Goal: Task Accomplishment & Management: Use online tool/utility

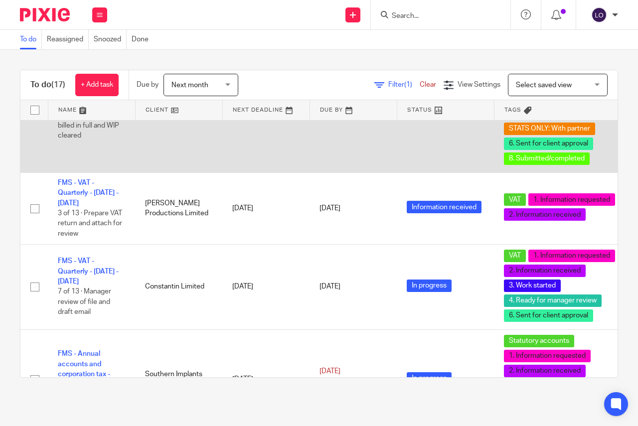
scroll to position [697, 0]
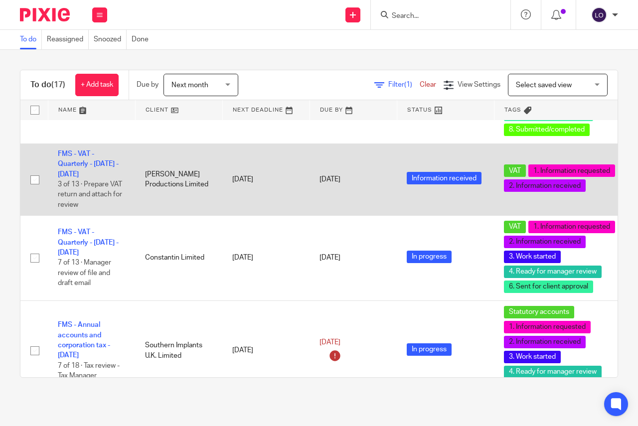
click at [87, 158] on td "FMS - VAT - Quarterly - June - August, 2025 3 of 13 · Prepare VAT return and at…" at bounding box center [91, 179] width 87 height 72
click at [85, 163] on link "FMS - VAT - Quarterly - June - August, 2025" at bounding box center [88, 163] width 61 height 27
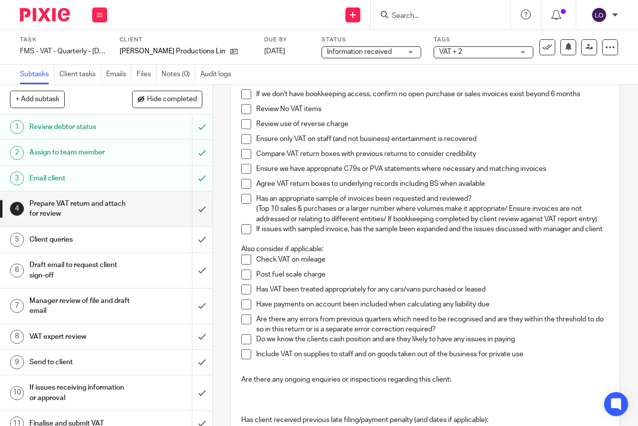
scroll to position [58, 0]
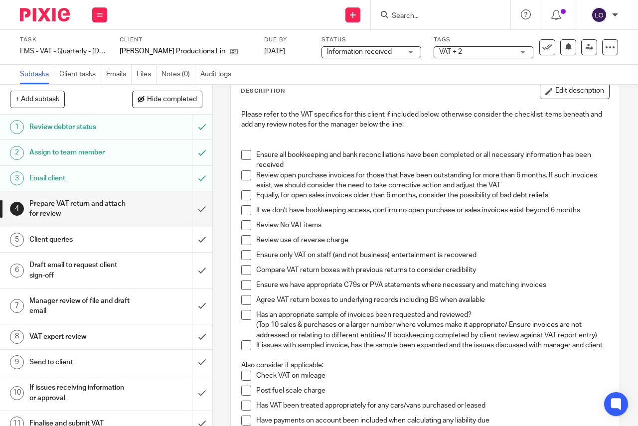
click at [242, 155] on span at bounding box center [246, 155] width 10 height 10
click at [246, 178] on span at bounding box center [246, 175] width 10 height 10
click at [245, 193] on span at bounding box center [246, 195] width 10 height 10
click at [242, 225] on span at bounding box center [246, 225] width 10 height 10
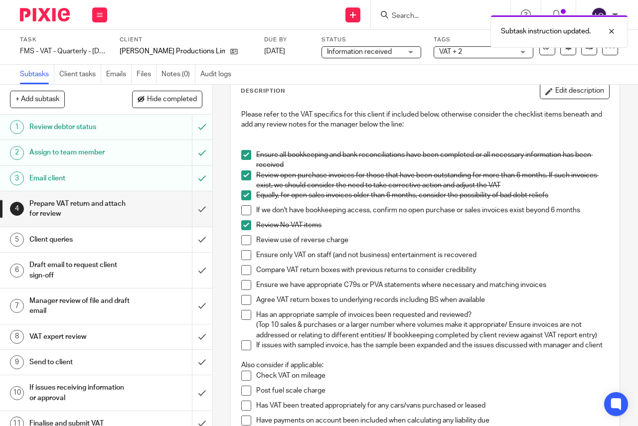
click at [242, 241] on span at bounding box center [246, 240] width 10 height 10
click at [243, 254] on span at bounding box center [246, 255] width 10 height 10
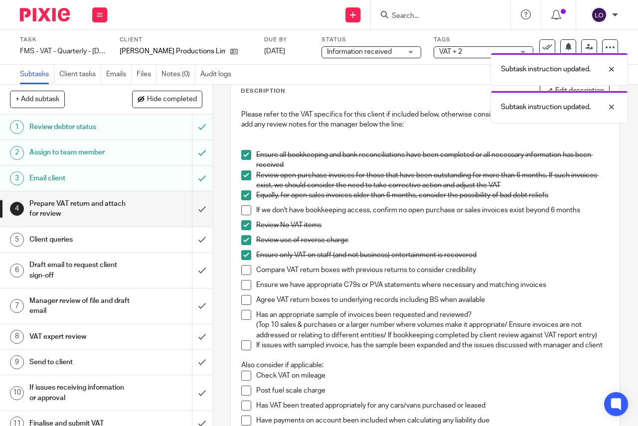
click at [245, 269] on span at bounding box center [246, 270] width 10 height 10
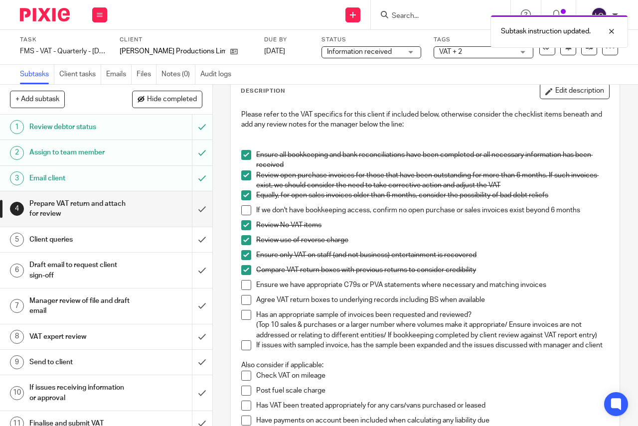
click at [246, 298] on span at bounding box center [246, 300] width 10 height 10
click at [245, 316] on span at bounding box center [246, 315] width 10 height 10
click at [246, 350] on span at bounding box center [246, 345] width 10 height 10
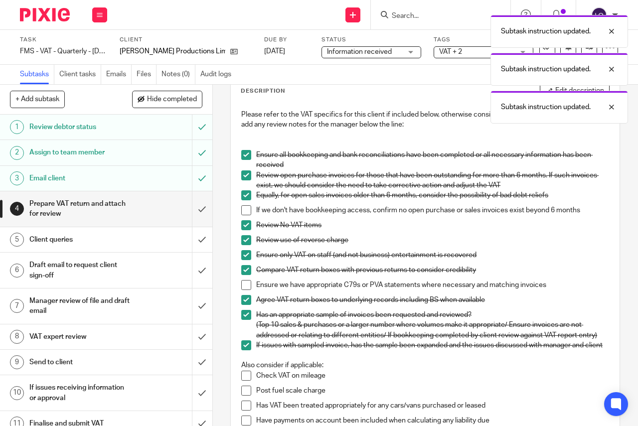
scroll to position [320, 0]
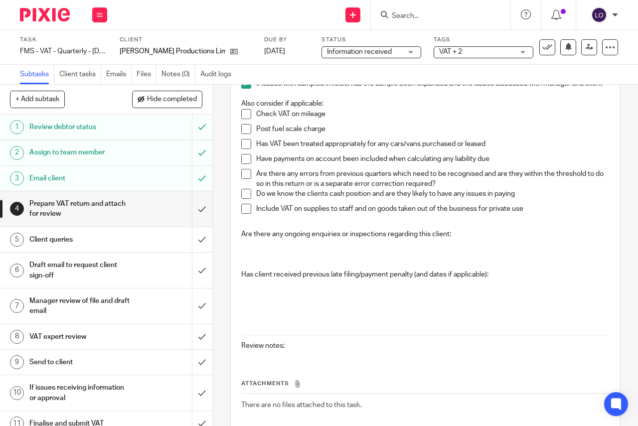
click at [244, 164] on span at bounding box center [246, 159] width 10 height 10
click at [243, 199] on span at bounding box center [246, 194] width 10 height 10
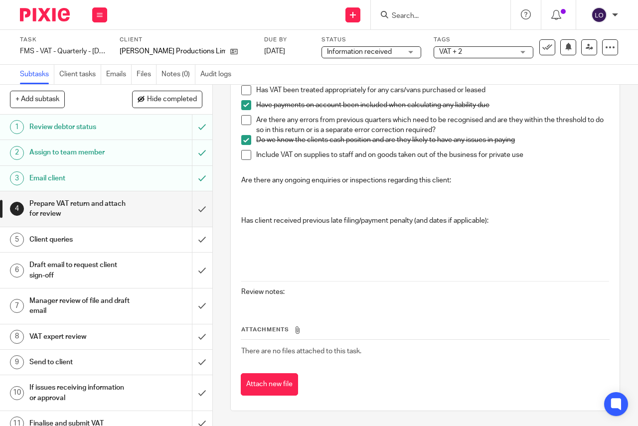
click at [507, 176] on p "Are there any ongoing enquiries or inspections regarding this client:" at bounding box center [425, 180] width 368 height 10
click at [471, 180] on p "Are there any ongoing enquiries or inspections regarding this client:" at bounding box center [425, 180] width 368 height 10
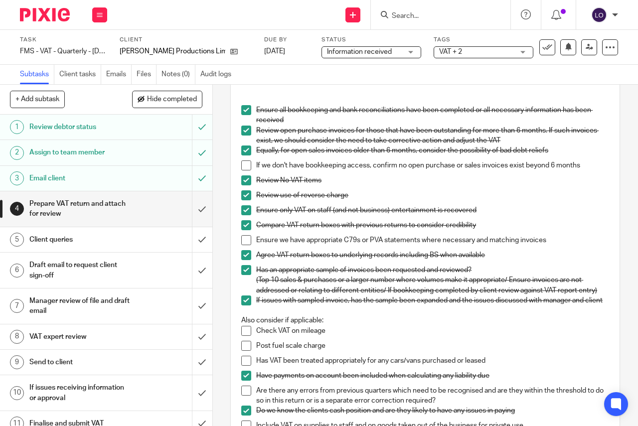
scroll to position [0, 0]
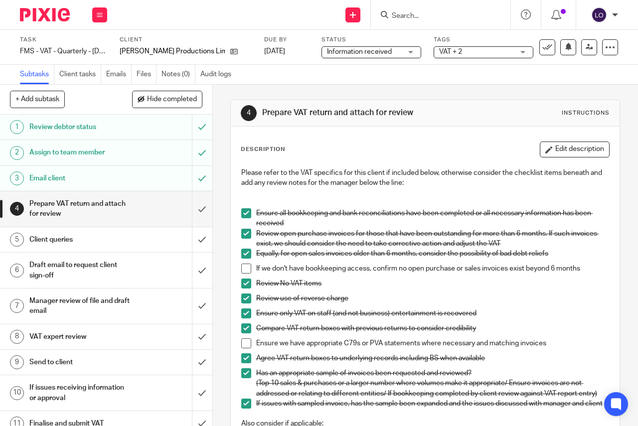
click at [561, 149] on button "Edit description" at bounding box center [575, 149] width 70 height 16
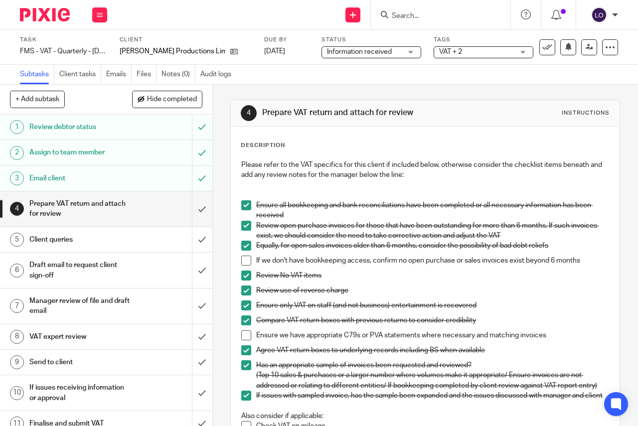
scroll to position [348, 0]
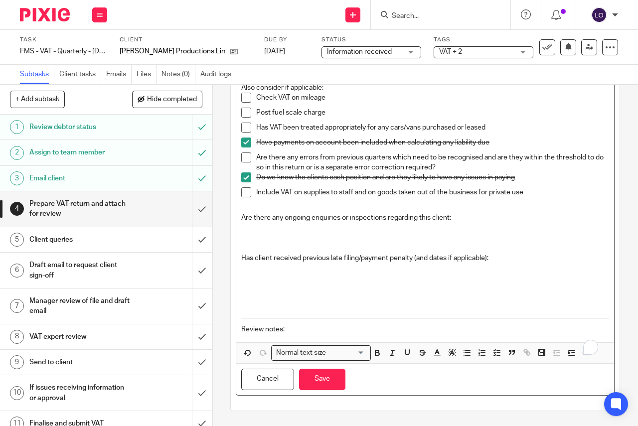
click at [479, 215] on p "Are there any ongoing enquiries or inspections regarding this client:" at bounding box center [425, 218] width 368 height 10
click at [505, 261] on p "Has client received previous late filing/payment penalty (and dates if applicab…" at bounding box center [425, 258] width 368 height 10
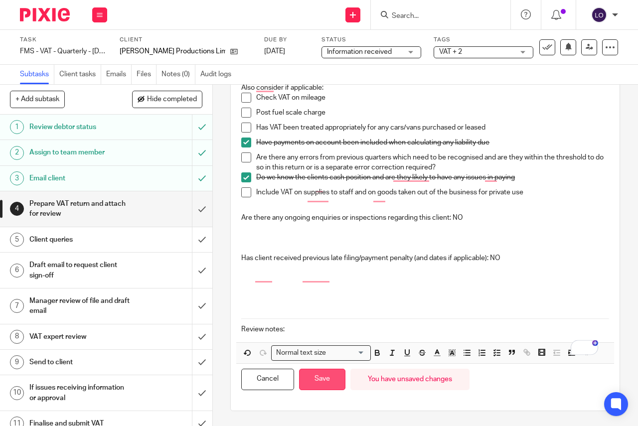
click at [327, 381] on button "Save" at bounding box center [322, 379] width 46 height 21
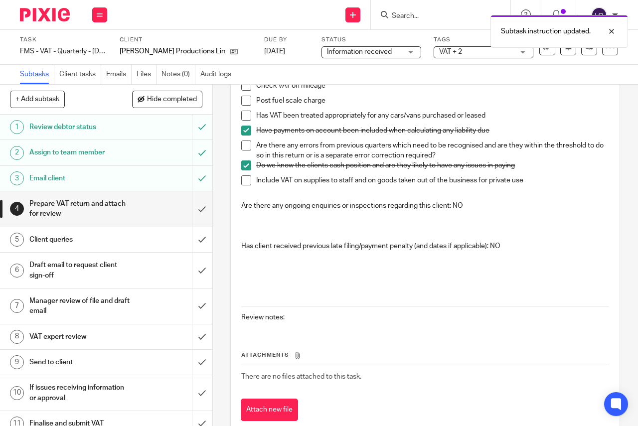
scroll to position [356, 0]
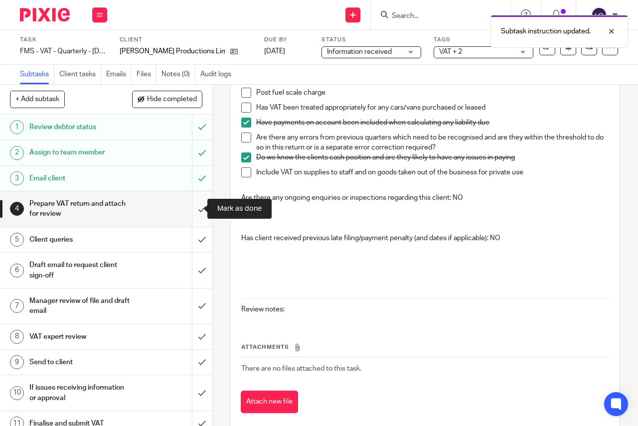
click at [195, 210] on input "submit" at bounding box center [106, 208] width 212 height 35
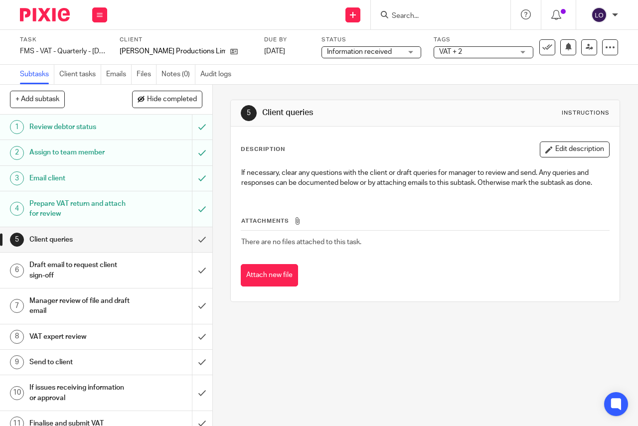
click at [392, 51] on div "Information received Information received" at bounding box center [371, 52] width 100 height 12
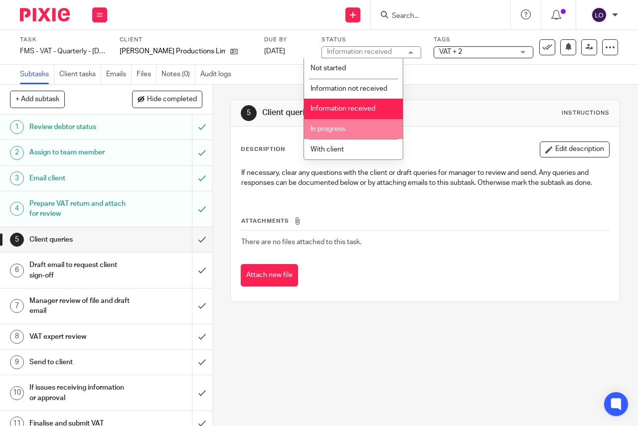
click at [345, 135] on li "In progress" at bounding box center [353, 129] width 99 height 20
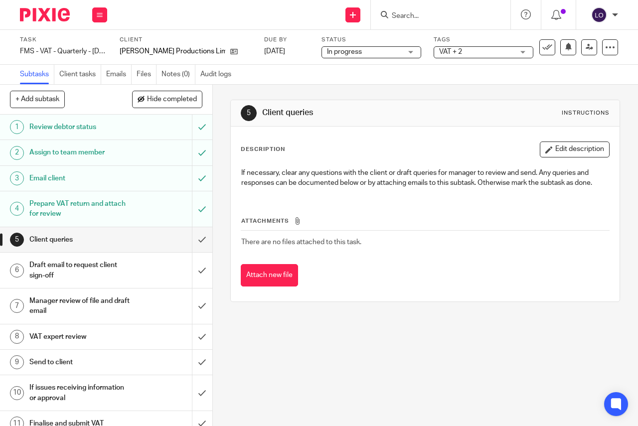
click at [506, 54] on div "VAT + 2" at bounding box center [483, 52] width 100 height 12
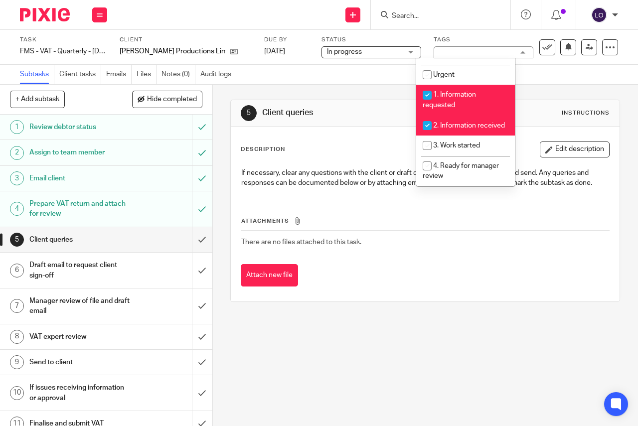
scroll to position [174, 0]
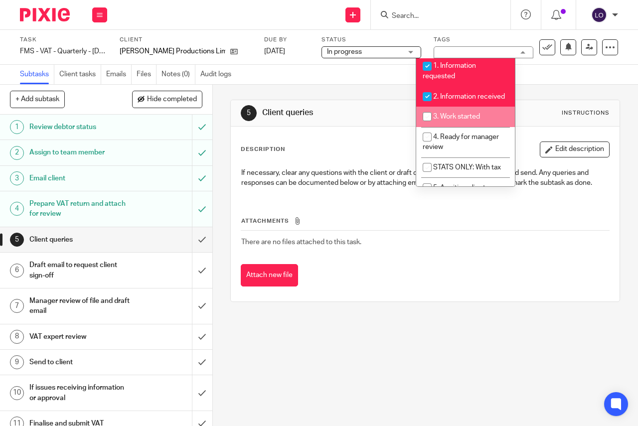
click at [467, 120] on span "3. Work started" at bounding box center [456, 116] width 47 height 7
checkbox input "true"
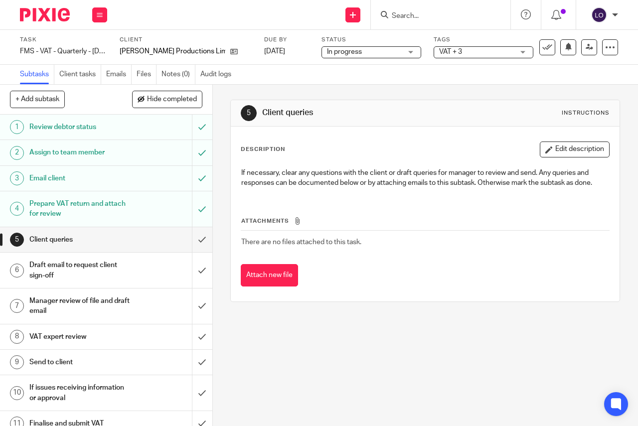
click at [337, 75] on div "Subtasks Client tasks Emails Files Notes (0) Audit logs" at bounding box center [319, 75] width 638 height 20
click at [100, 15] on icon at bounding box center [100, 15] width 6 height 6
click at [97, 46] on link "Work" at bounding box center [94, 46] width 17 height 7
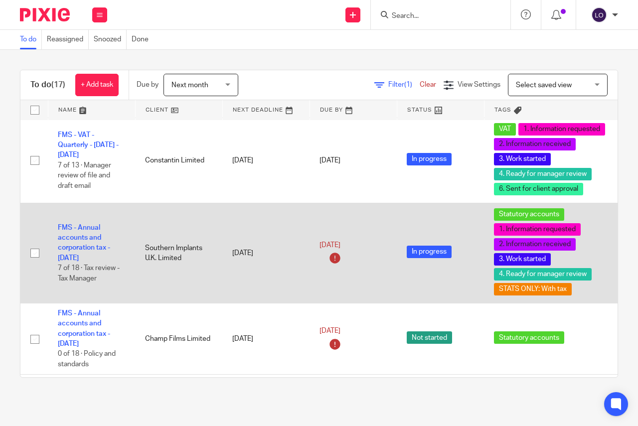
scroll to position [872, 0]
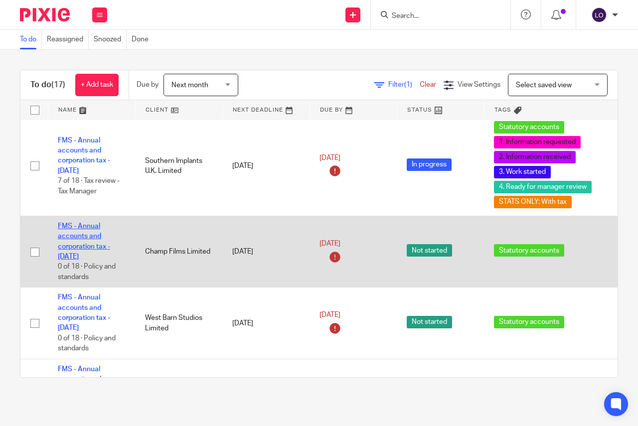
click at [85, 239] on link "FMS - Annual accounts and corporation tax - [DATE]" at bounding box center [84, 241] width 52 height 37
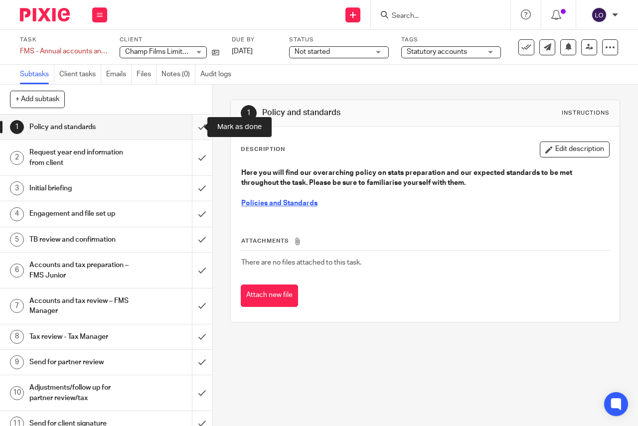
click at [194, 127] on input "submit" at bounding box center [106, 127] width 212 height 25
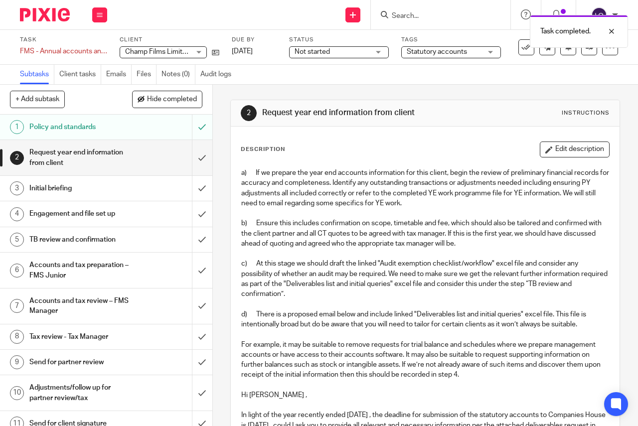
click at [380, 51] on div "Not started Not started" at bounding box center [339, 52] width 100 height 12
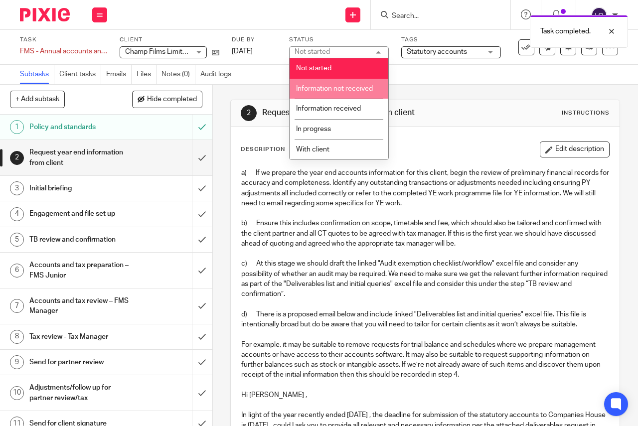
click at [367, 95] on li "Information not received" at bounding box center [338, 89] width 99 height 20
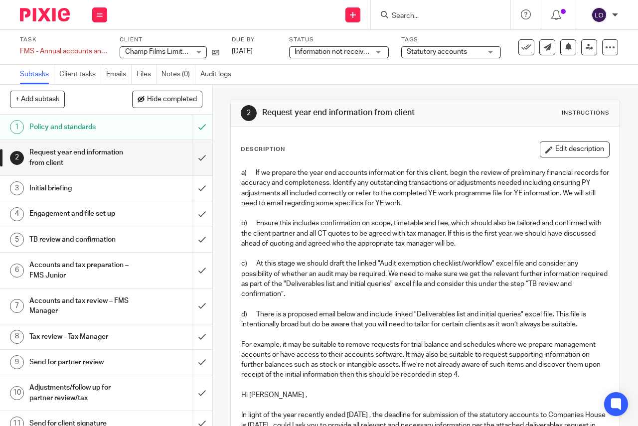
click at [490, 51] on div "Statutory accounts" at bounding box center [451, 52] width 100 height 12
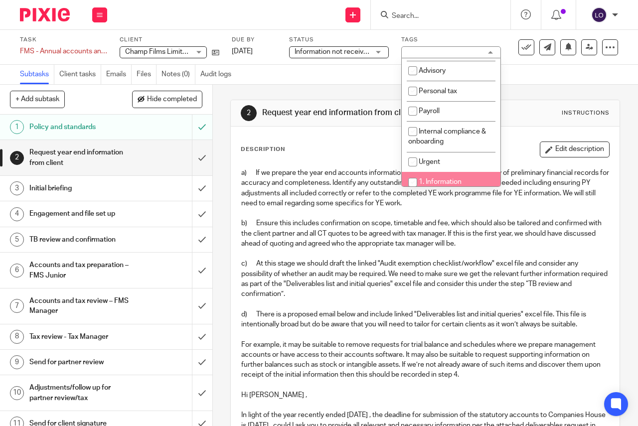
scroll to position [116, 0]
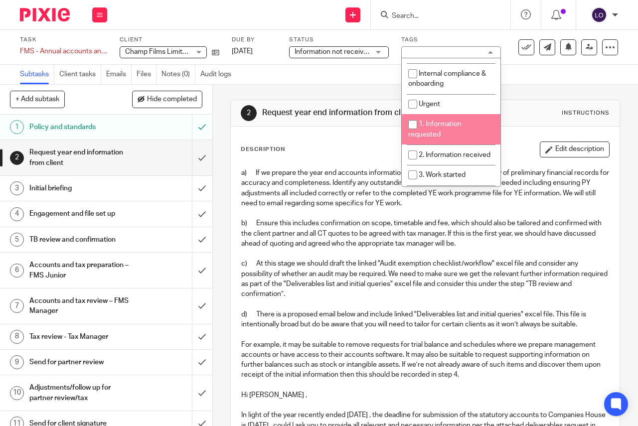
click at [444, 126] on span "1. Information requested" at bounding box center [434, 129] width 53 height 17
checkbox input "true"
click at [128, 152] on div "Request year end information from client" at bounding box center [105, 157] width 152 height 25
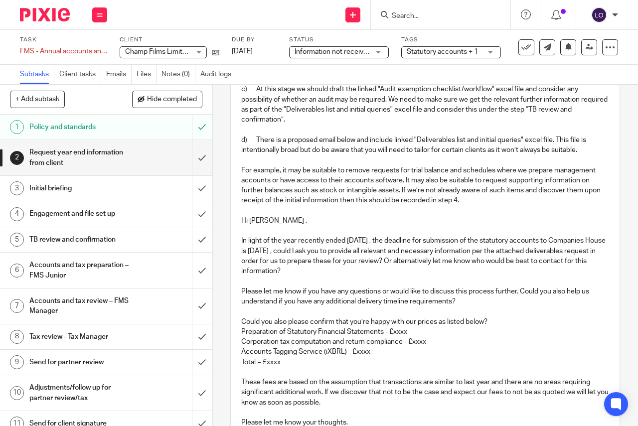
scroll to position [203, 0]
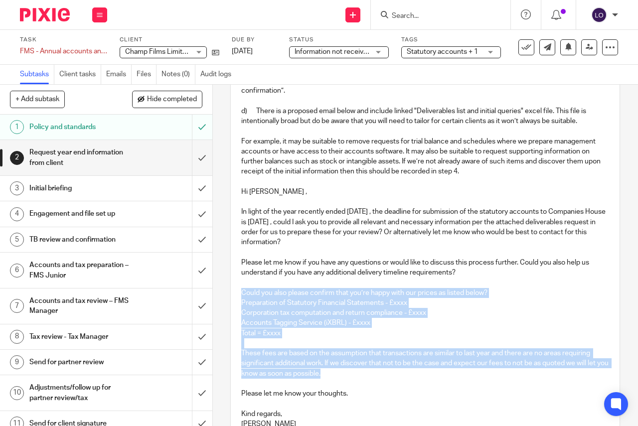
drag, startPoint x: 239, startPoint y: 294, endPoint x: 349, endPoint y: 373, distance: 135.6
click at [349, 373] on div "a) If we prepare the year end accounts information for this client, begin the r…" at bounding box center [425, 208] width 378 height 497
copy div "Could you also please confirm that you’re happy with our prices as listed below…"
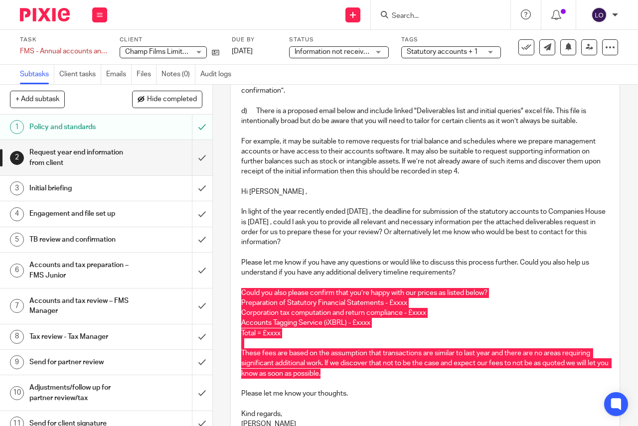
scroll to position [355, 0]
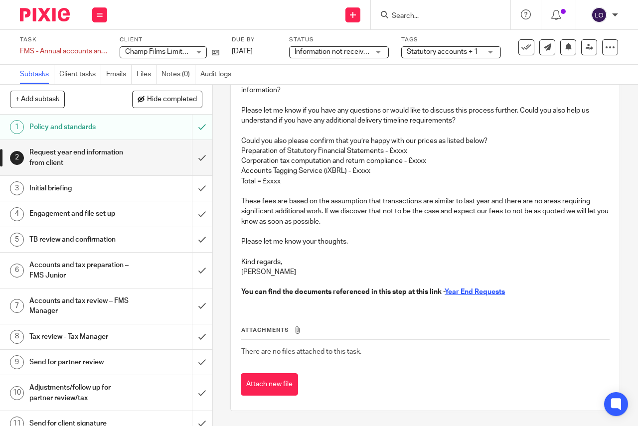
click at [400, 381] on div "Attach new file" at bounding box center [425, 384] width 369 height 22
click at [186, 157] on input "submit" at bounding box center [106, 157] width 212 height 35
